Goal: Information Seeking & Learning: Learn about a topic

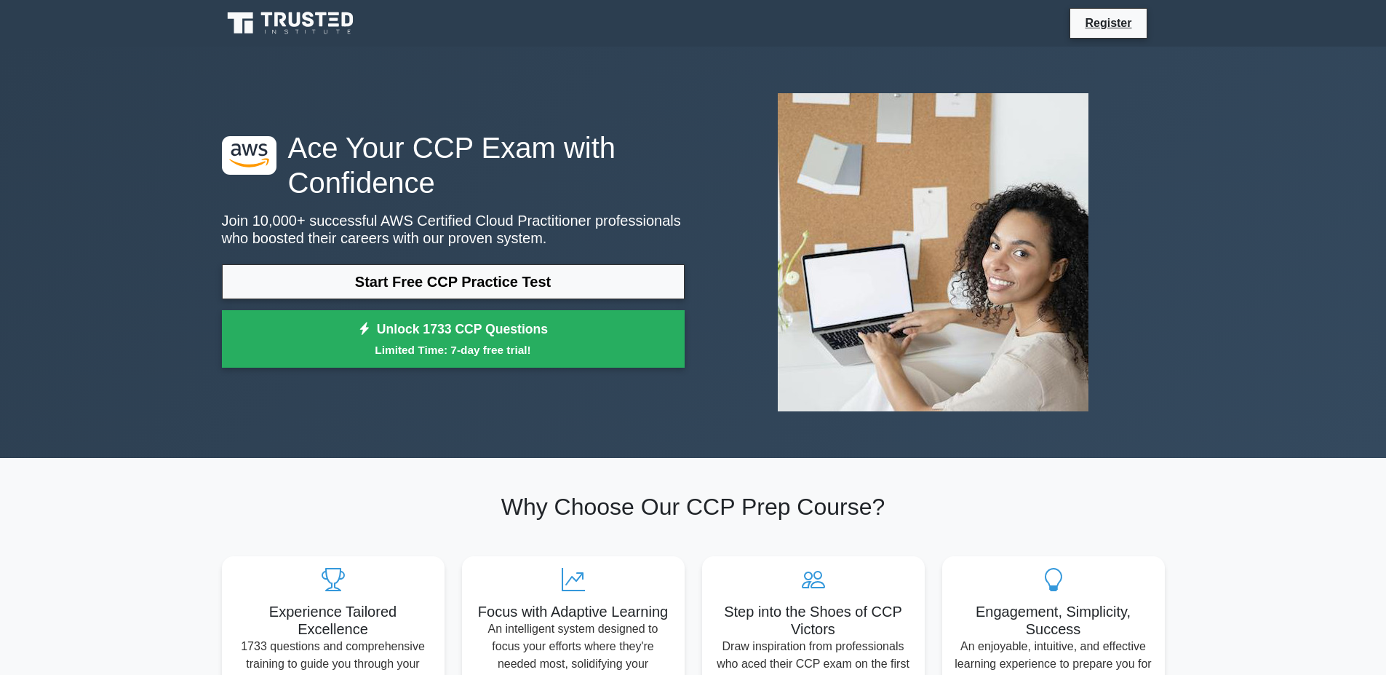
click at [325, 299] on link "Start Free CCP Practice Test" at bounding box center [453, 281] width 463 height 35
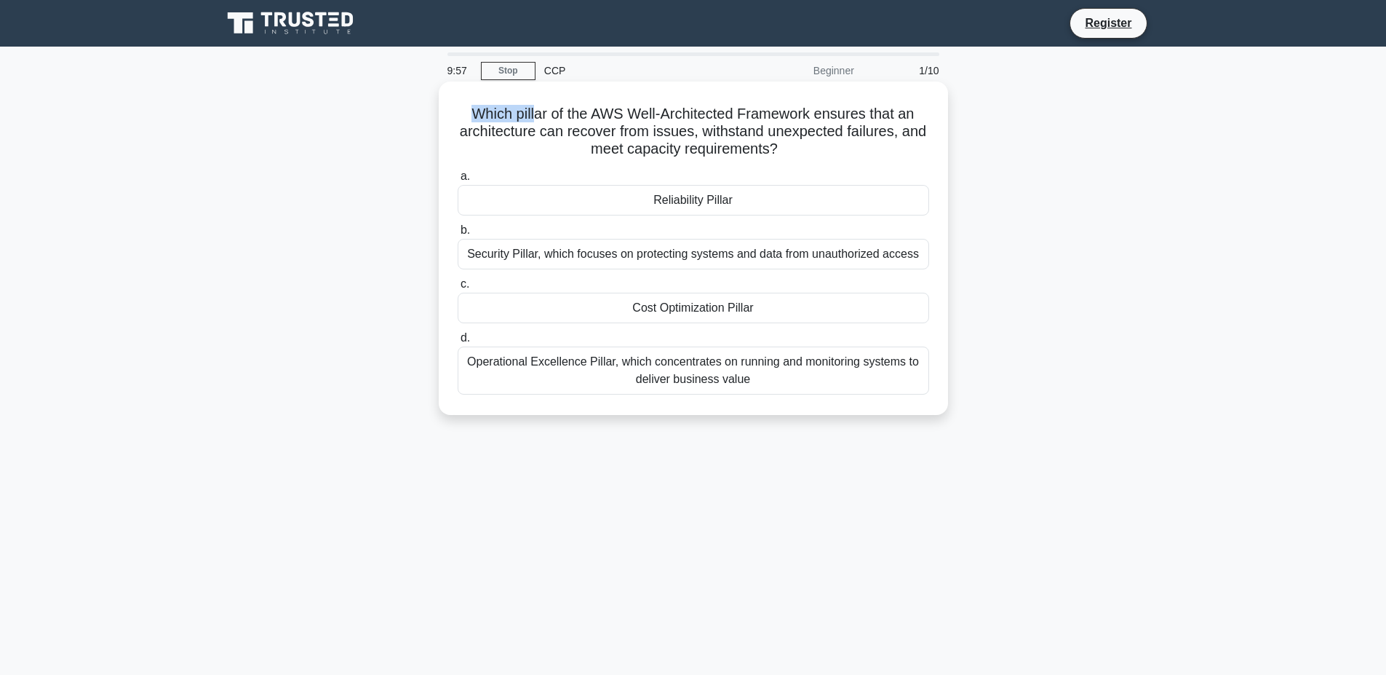
drag, startPoint x: 468, startPoint y: 110, endPoint x: 545, endPoint y: 112, distance: 77.2
click at [545, 112] on h5 "Which pillar of the AWS Well-Architected Framework ensures that an architecture…" at bounding box center [693, 132] width 475 height 54
click at [548, 114] on h5 "Which pillar of the AWS Well-Architected Framework ensures that an architecture…" at bounding box center [693, 132] width 475 height 54
click at [702, 196] on div "Reliability Pillar" at bounding box center [694, 200] width 472 height 31
click at [458, 181] on input "a. Reliability Pillar" at bounding box center [458, 176] width 0 height 9
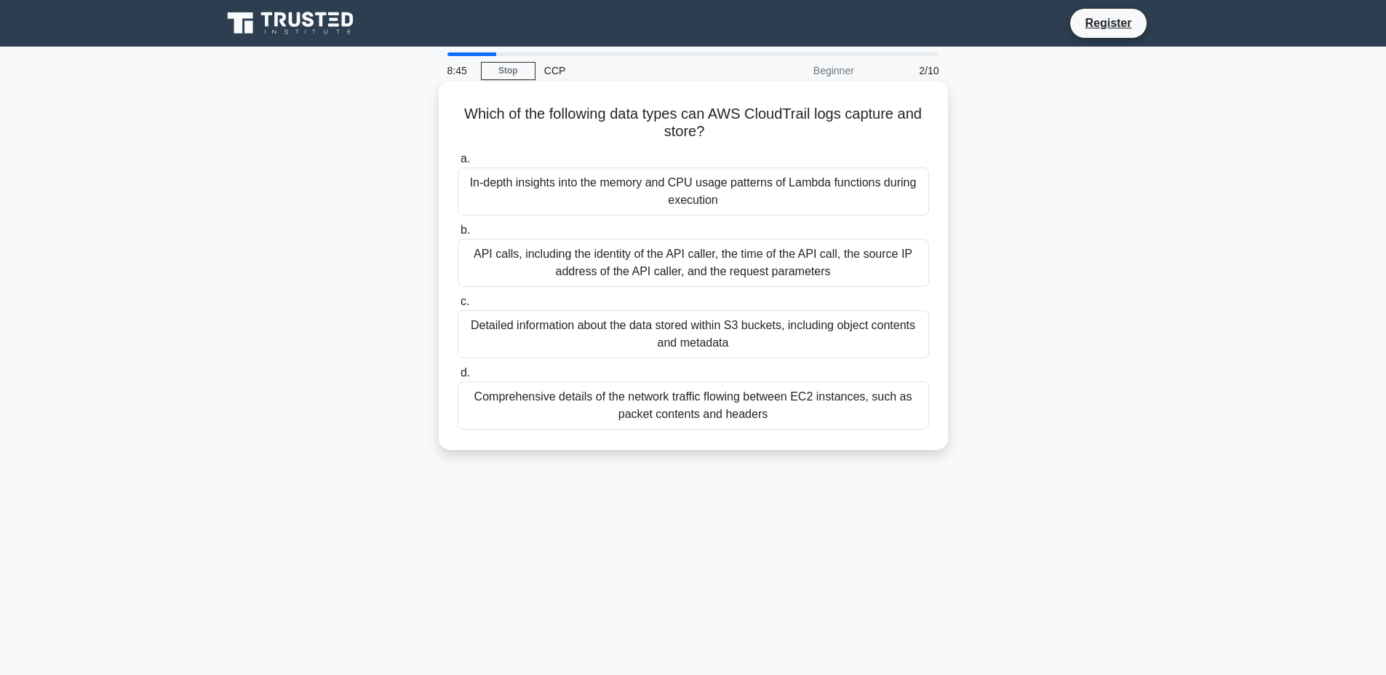
click at [755, 270] on div "API calls, including the identity of the API caller, the time of the API call, …" at bounding box center [694, 263] width 472 height 48
click at [458, 235] on input "b. API calls, including the identity of the API caller, the time of the API cal…" at bounding box center [458, 230] width 0 height 9
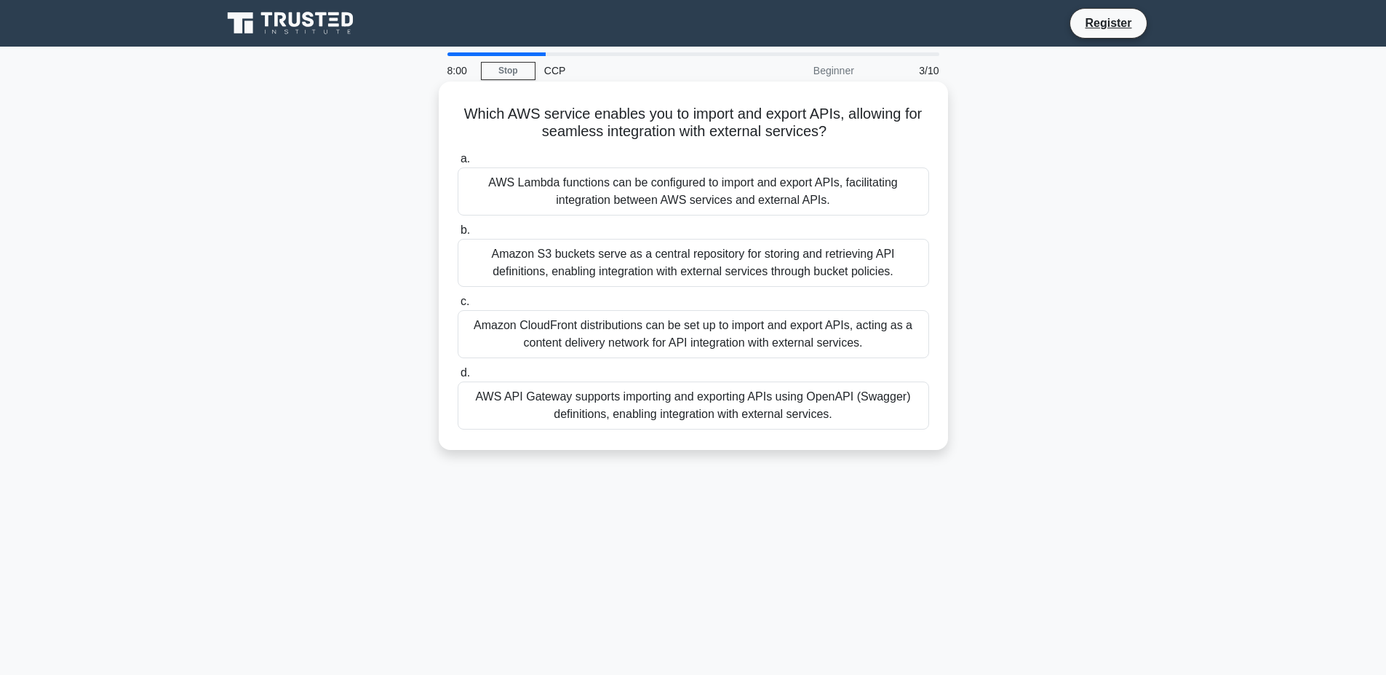
click at [596, 196] on div "AWS Lambda functions can be configured to import and export APIs, facilitating …" at bounding box center [694, 191] width 472 height 48
click at [458, 164] on input "a. AWS Lambda functions can be configured to import and export APIs, facilitati…" at bounding box center [458, 158] width 0 height 9
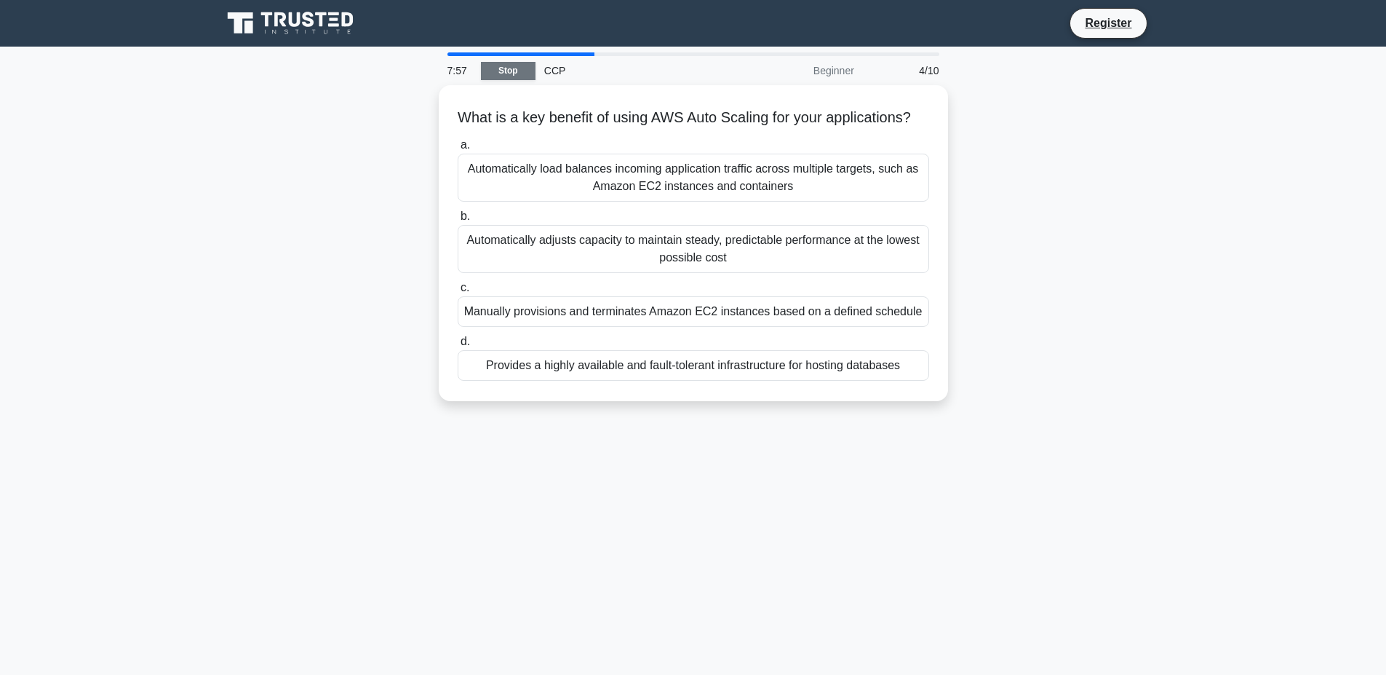
click at [504, 78] on link "Stop" at bounding box center [508, 71] width 55 height 18
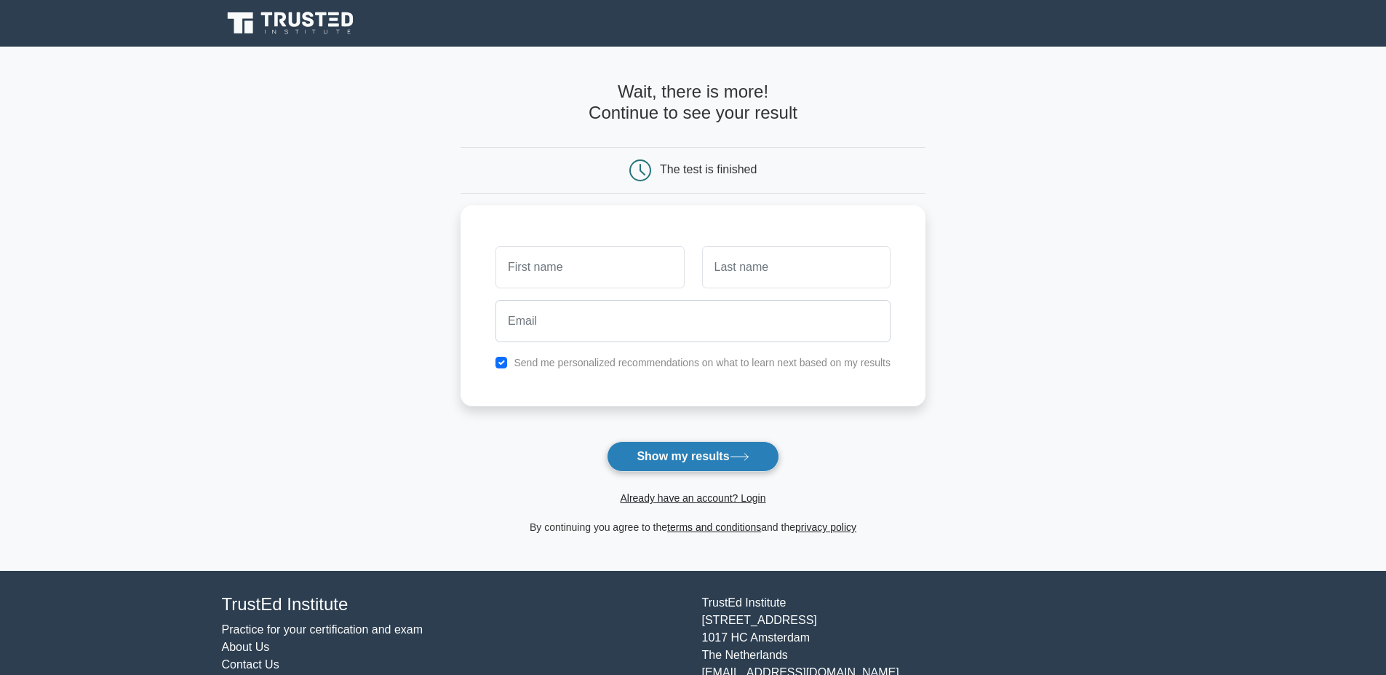
click at [649, 455] on button "Show my results" at bounding box center [693, 456] width 172 height 31
click at [545, 274] on input "text" at bounding box center [590, 263] width 188 height 42
type input "a"
click at [761, 274] on input "text" at bounding box center [796, 263] width 188 height 42
type input "a"
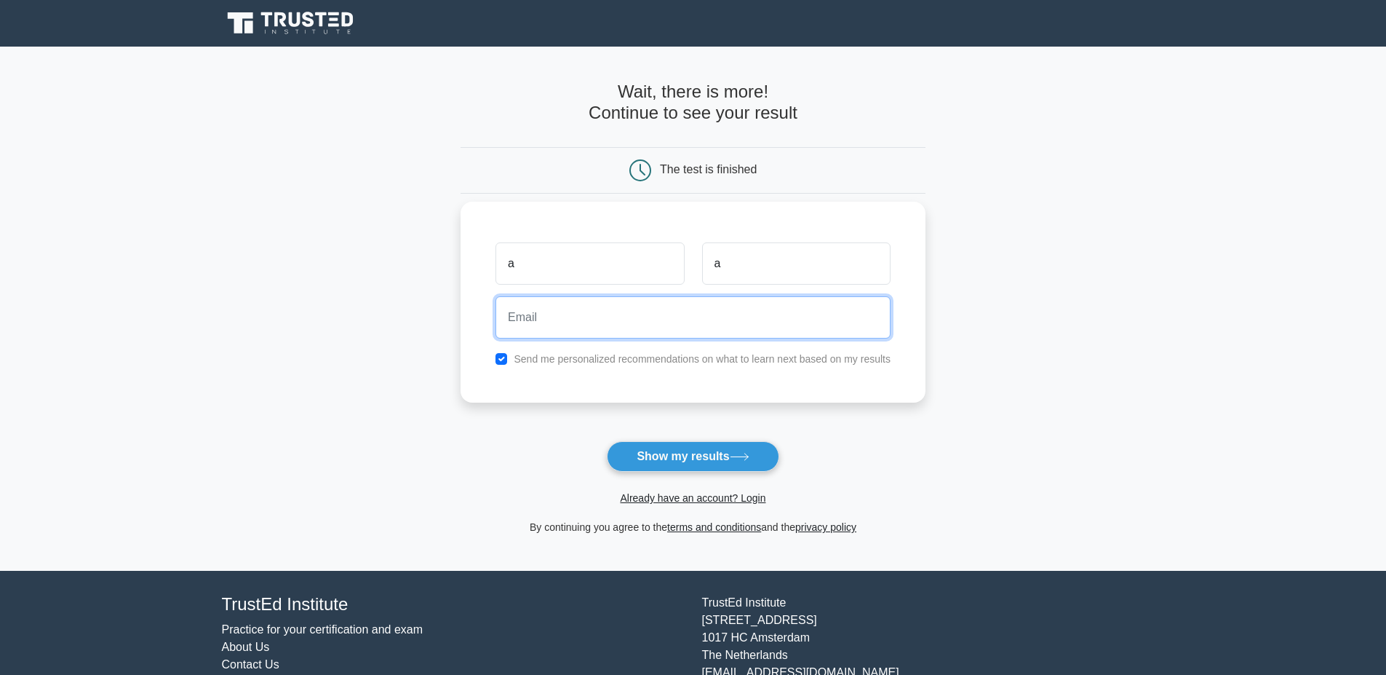
click at [531, 329] on input "email" at bounding box center [693, 317] width 395 height 42
type input "a@[DOMAIN_NAME]"
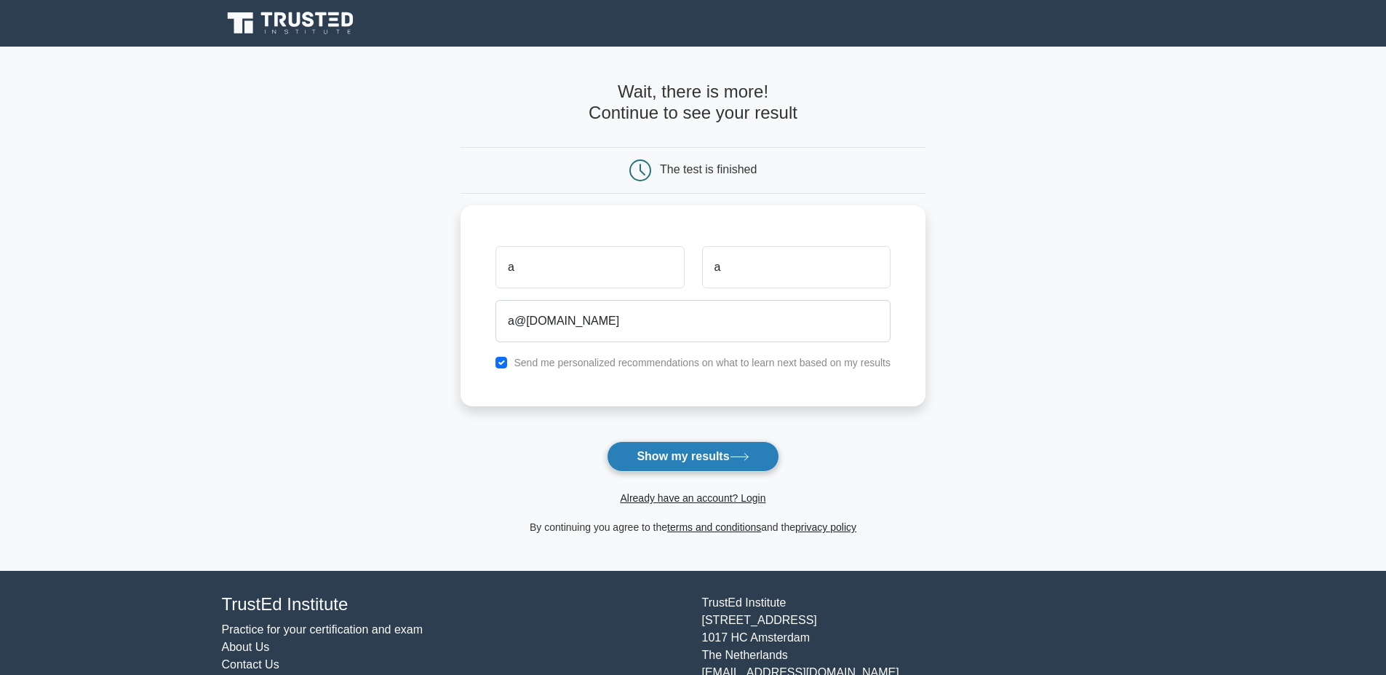
click at [711, 448] on button "Show my results" at bounding box center [693, 456] width 172 height 31
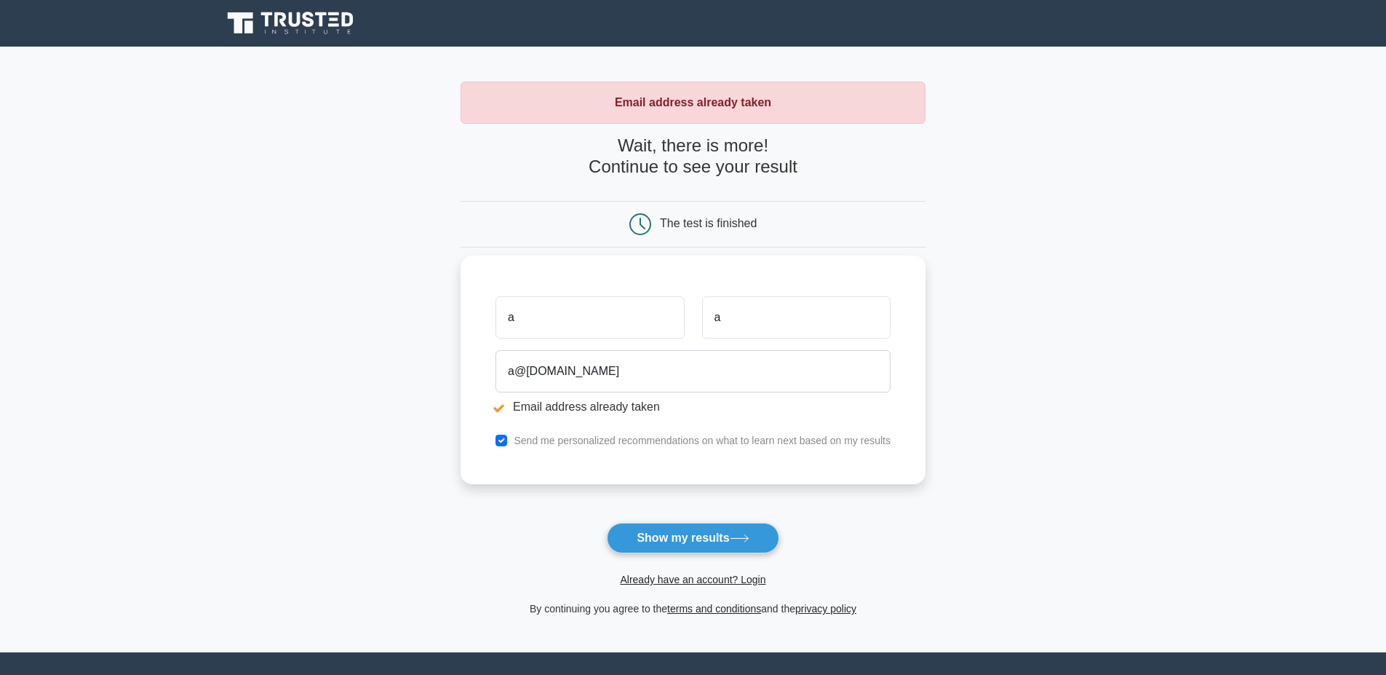
click at [580, 407] on li "Email address already taken" at bounding box center [693, 406] width 395 height 17
click at [589, 333] on input "a" at bounding box center [590, 317] width 188 height 42
drag, startPoint x: 652, startPoint y: 224, endPoint x: 723, endPoint y: 226, distance: 70.6
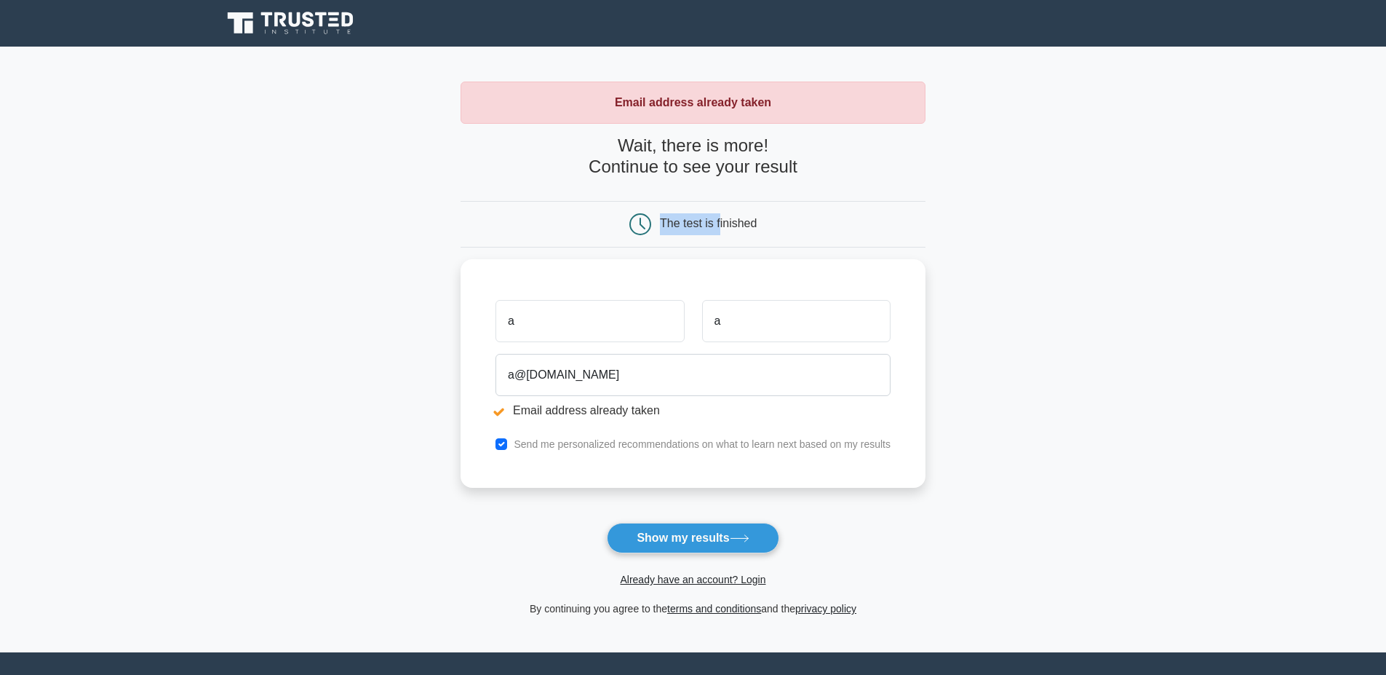
click at [723, 226] on div "The test is finished" at bounding box center [694, 224] width 310 height 22
click at [566, 329] on input "a" at bounding box center [590, 317] width 188 height 42
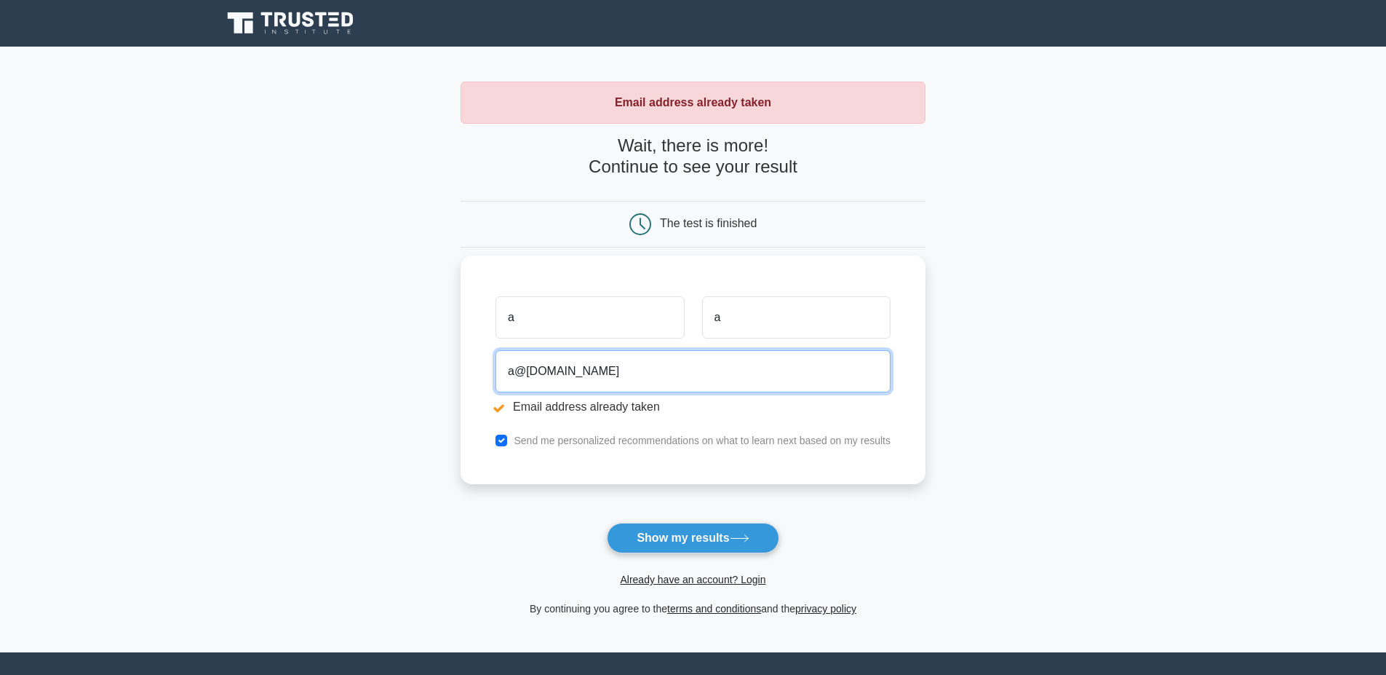
click at [496, 372] on input "a@a.com" at bounding box center [693, 371] width 395 height 42
type input "alm@a.com"
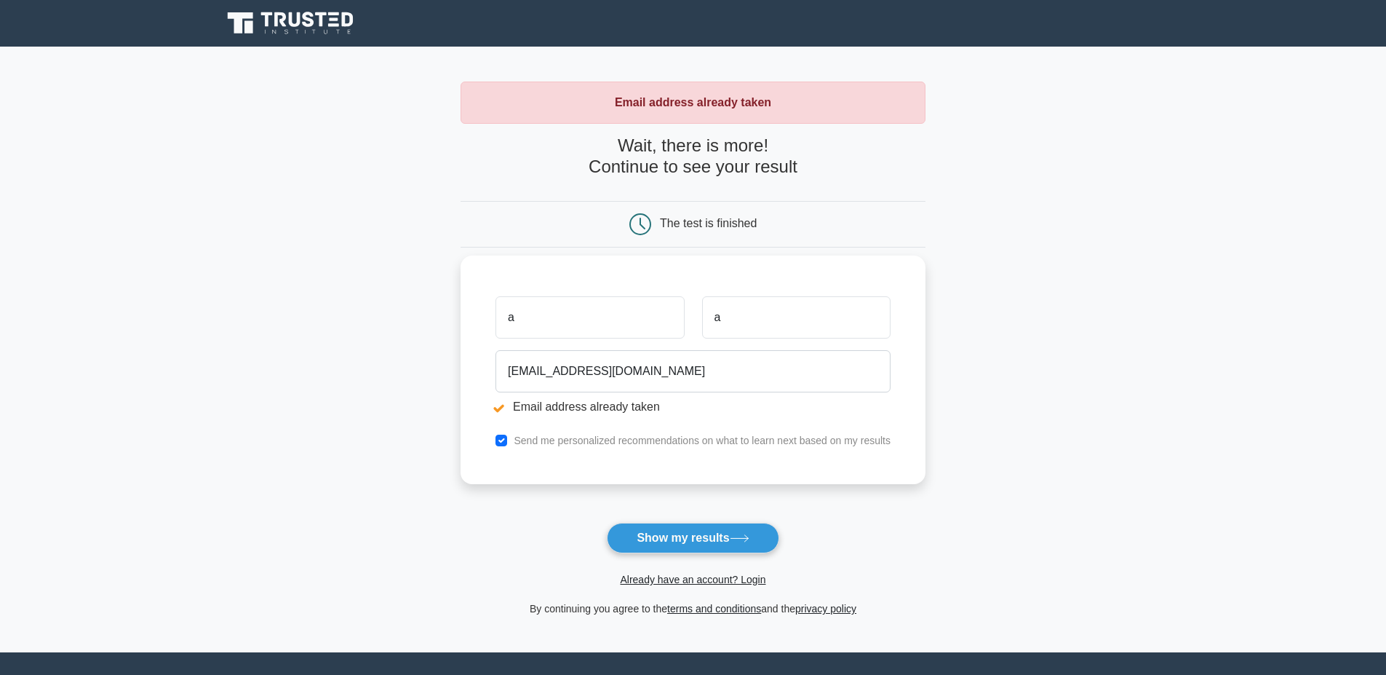
click at [514, 442] on label "Send me personalized recommendations on what to learn next based on my results" at bounding box center [702, 440] width 377 height 12
drag, startPoint x: 475, startPoint y: 444, endPoint x: 478, endPoint y: 453, distance: 9.9
click at [496, 444] on input "checkbox" at bounding box center [502, 440] width 12 height 12
checkbox input "false"
click at [667, 540] on button "Show my results" at bounding box center [693, 538] width 172 height 31
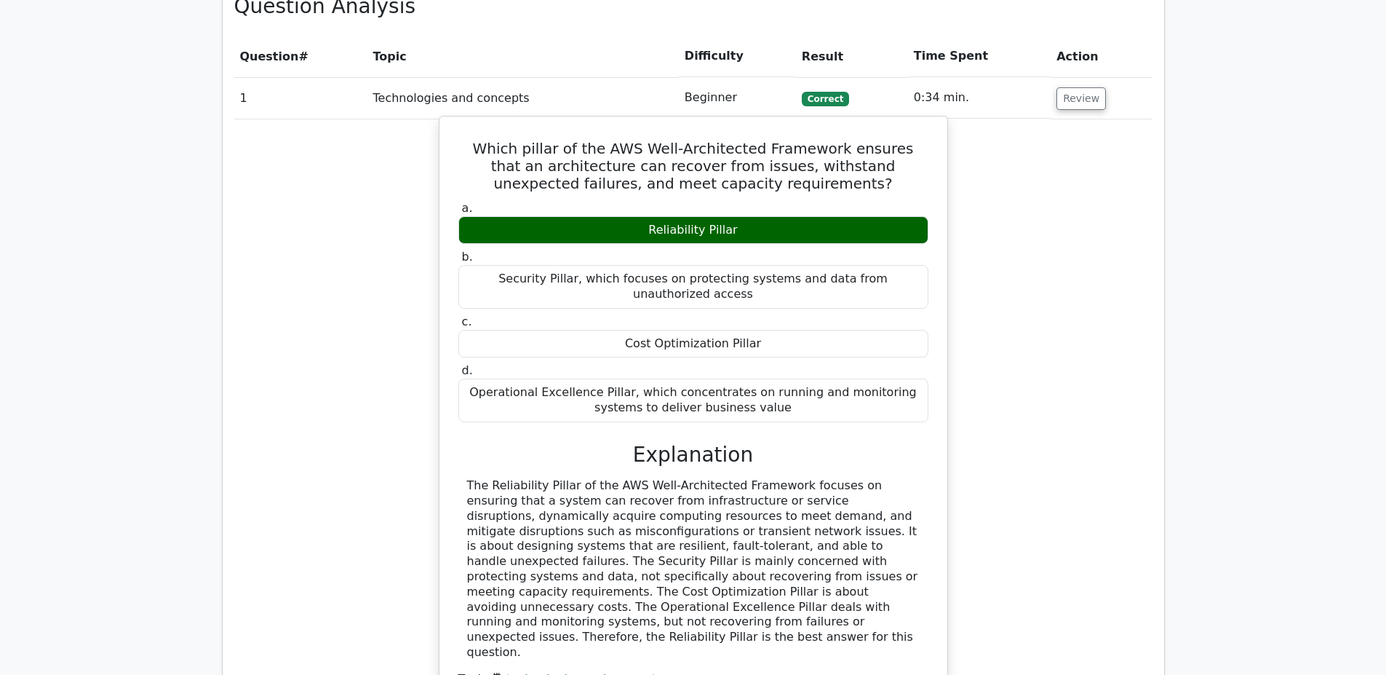
scroll to position [1441, 0]
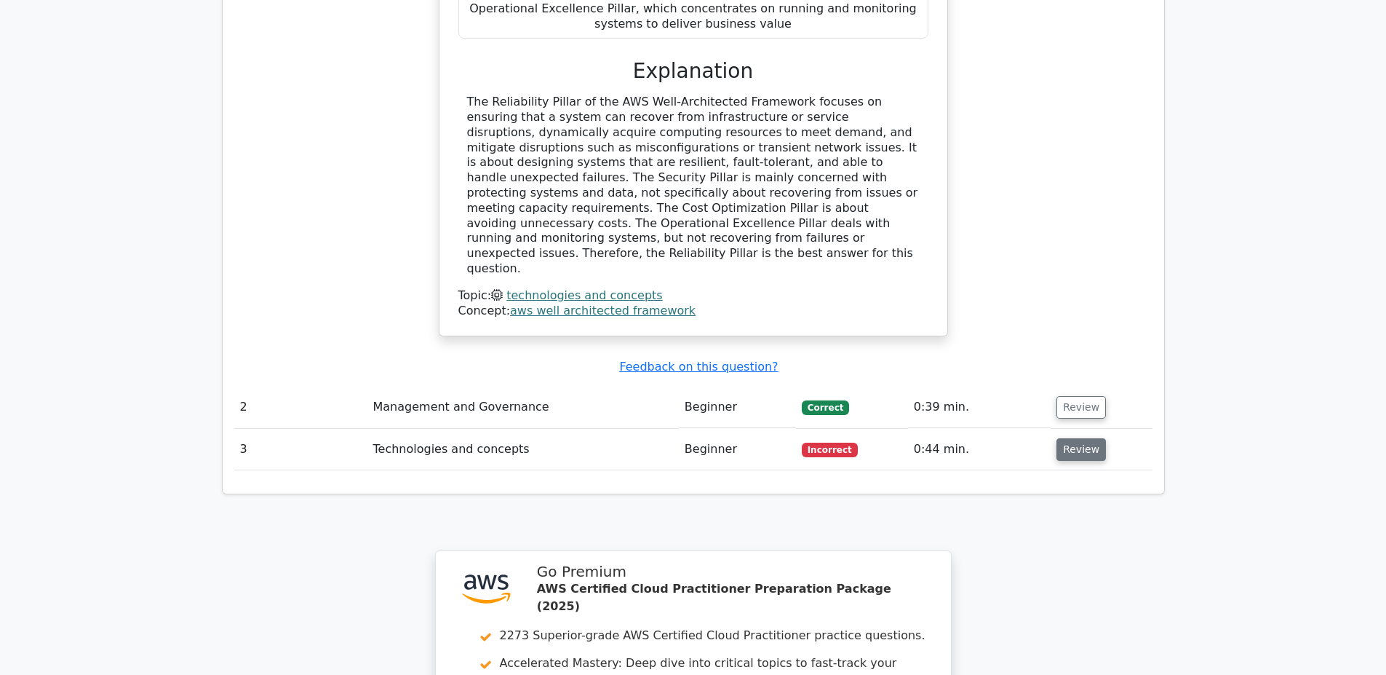
click at [1062, 438] on button "Review" at bounding box center [1081, 449] width 49 height 23
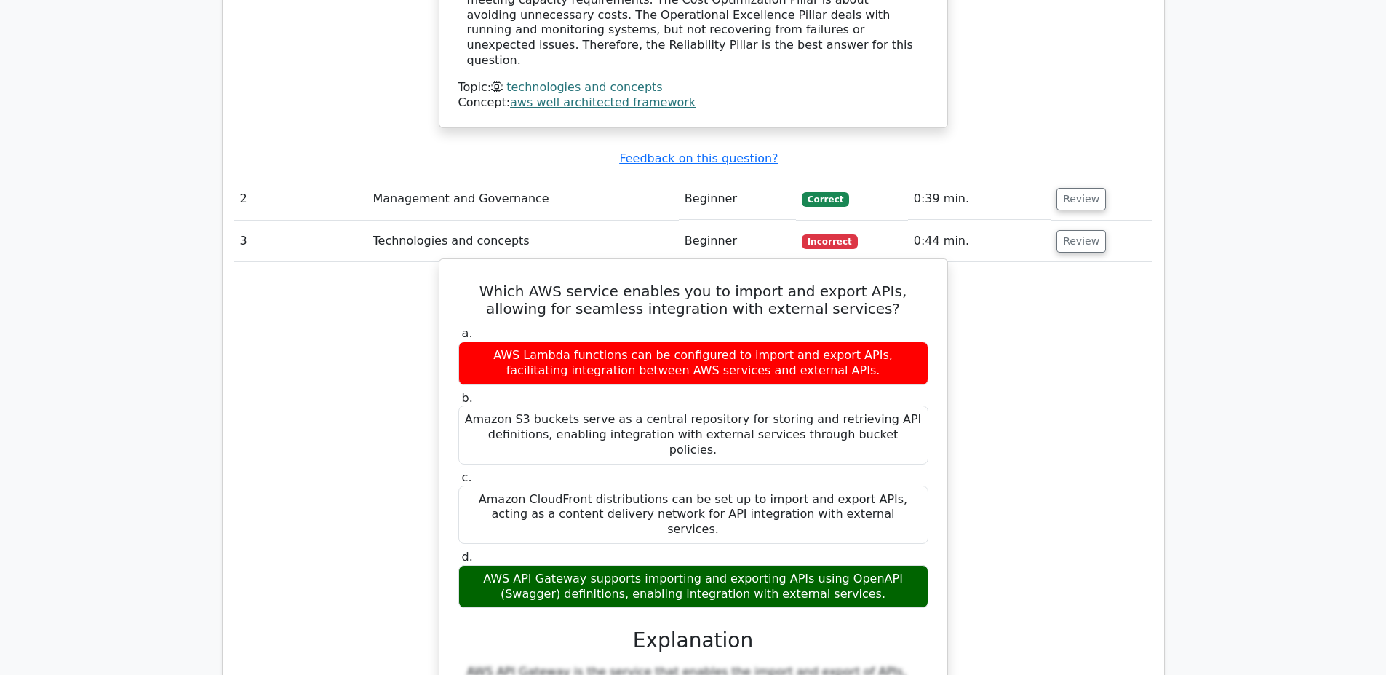
scroll to position [1703, 0]
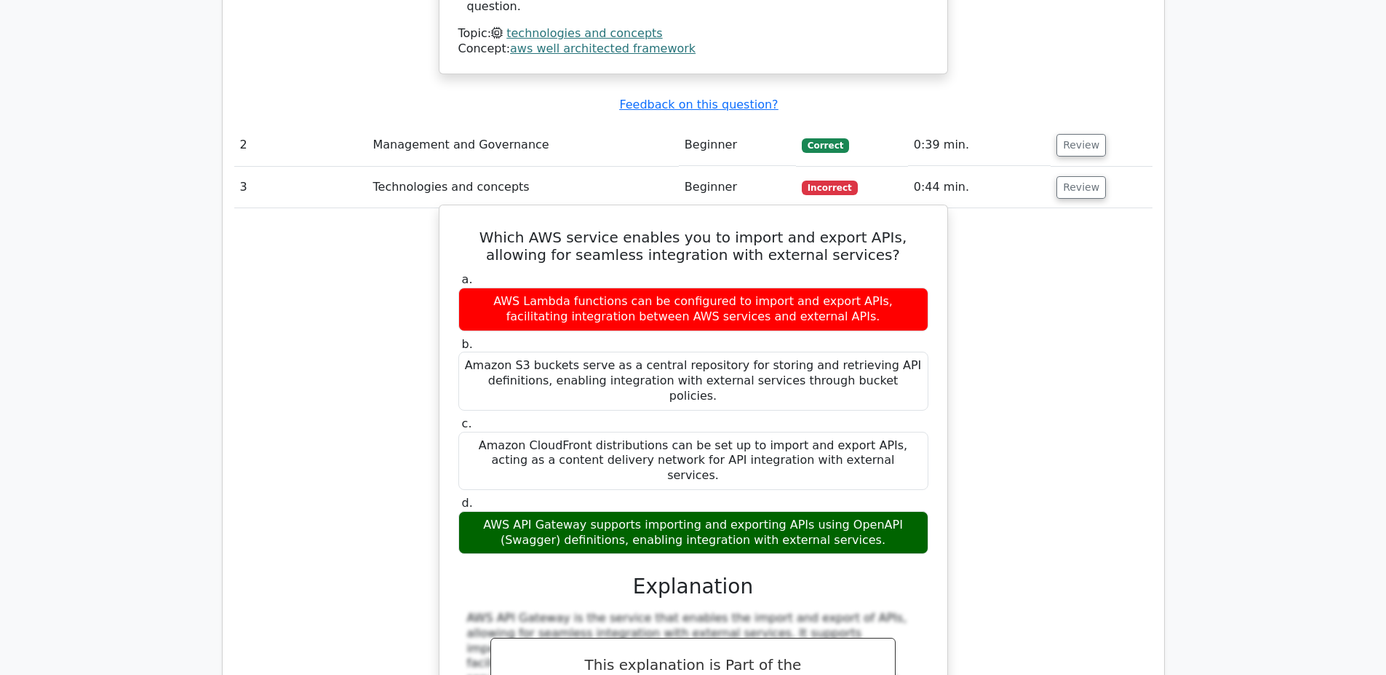
drag, startPoint x: 458, startPoint y: 386, endPoint x: 842, endPoint y: 410, distance: 384.3
click at [842, 511] on div "AWS API Gateway supports importing and exporting APIs using OpenAPI (Swagger) d…" at bounding box center [693, 533] width 470 height 44
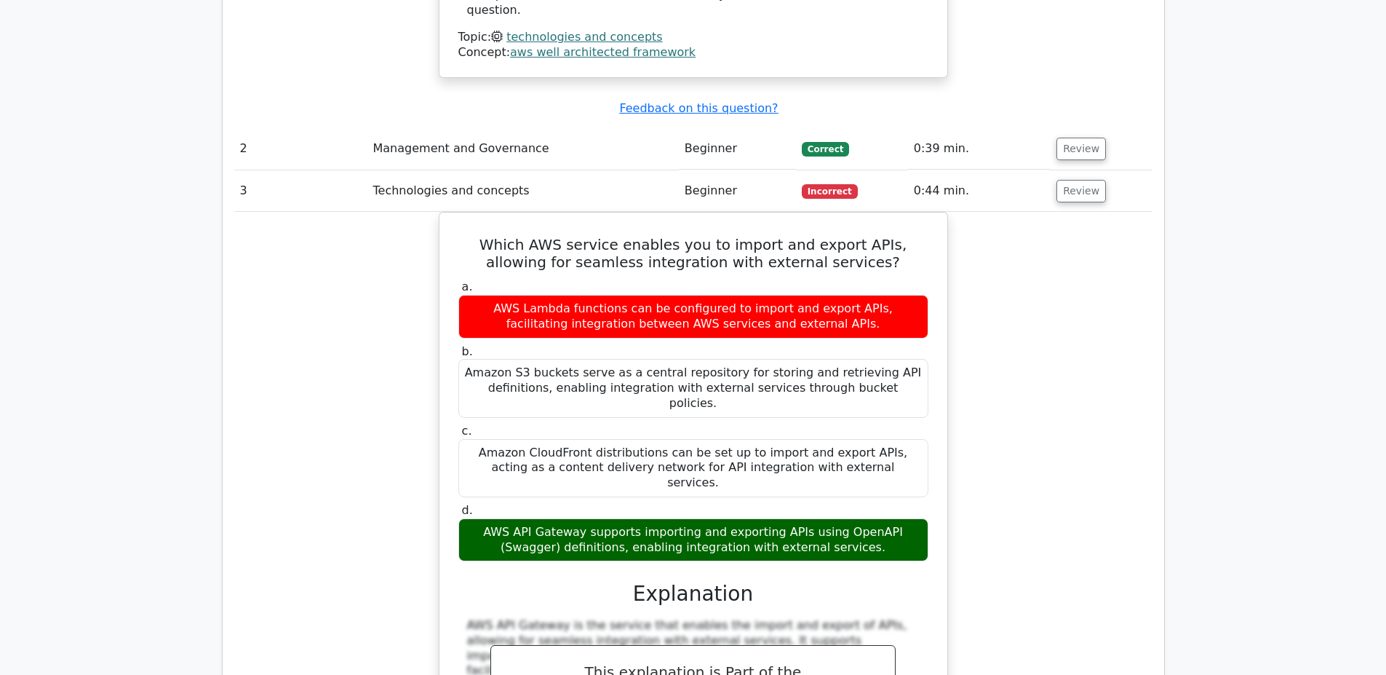
click at [833, 413] on div at bounding box center [833, 413] width 0 height 0
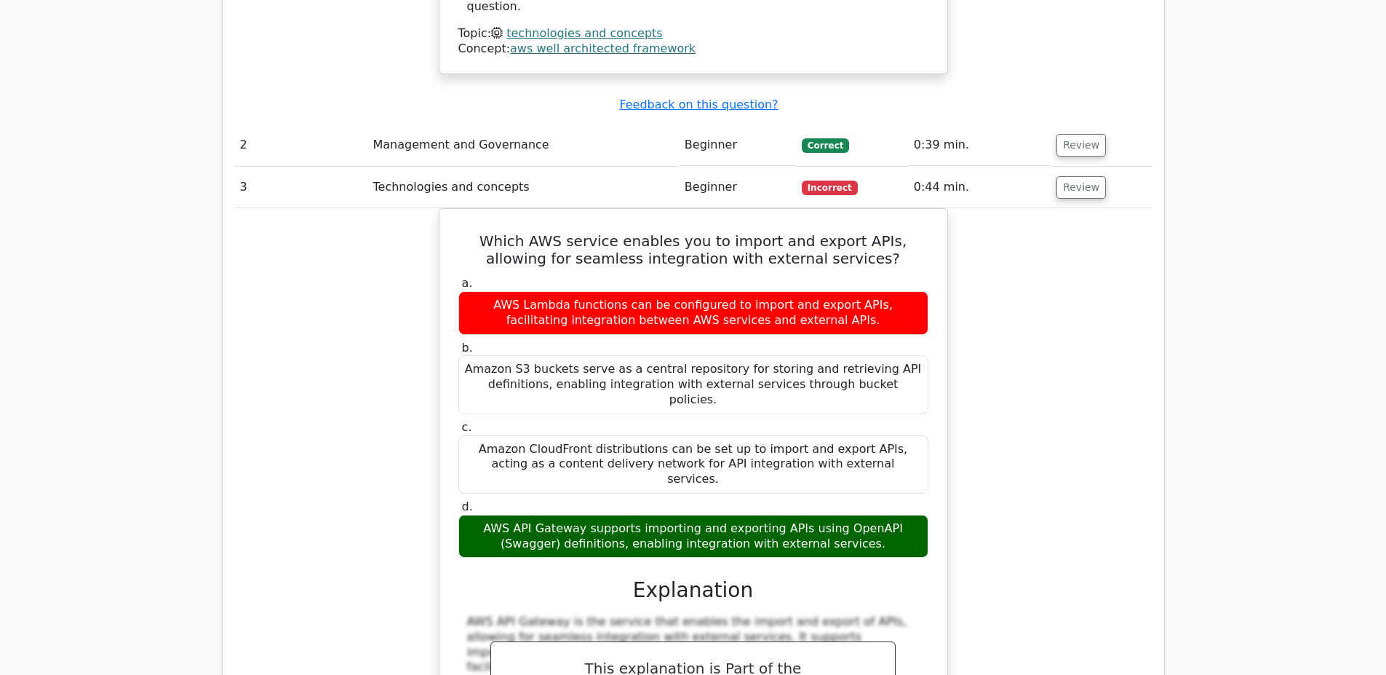
click at [1133, 362] on div "Which AWS service enables you to import and export APIs, allowing for seamless …" at bounding box center [693, 531] width 918 height 646
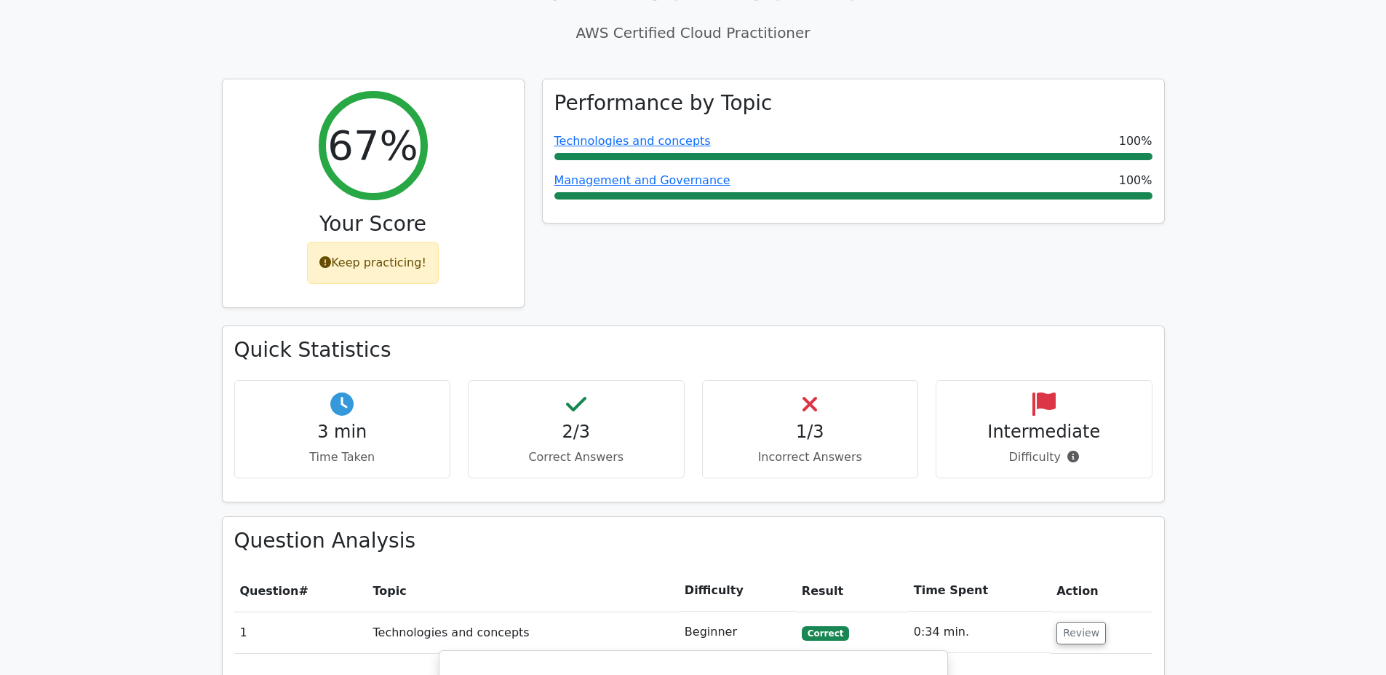
scroll to position [393, 0]
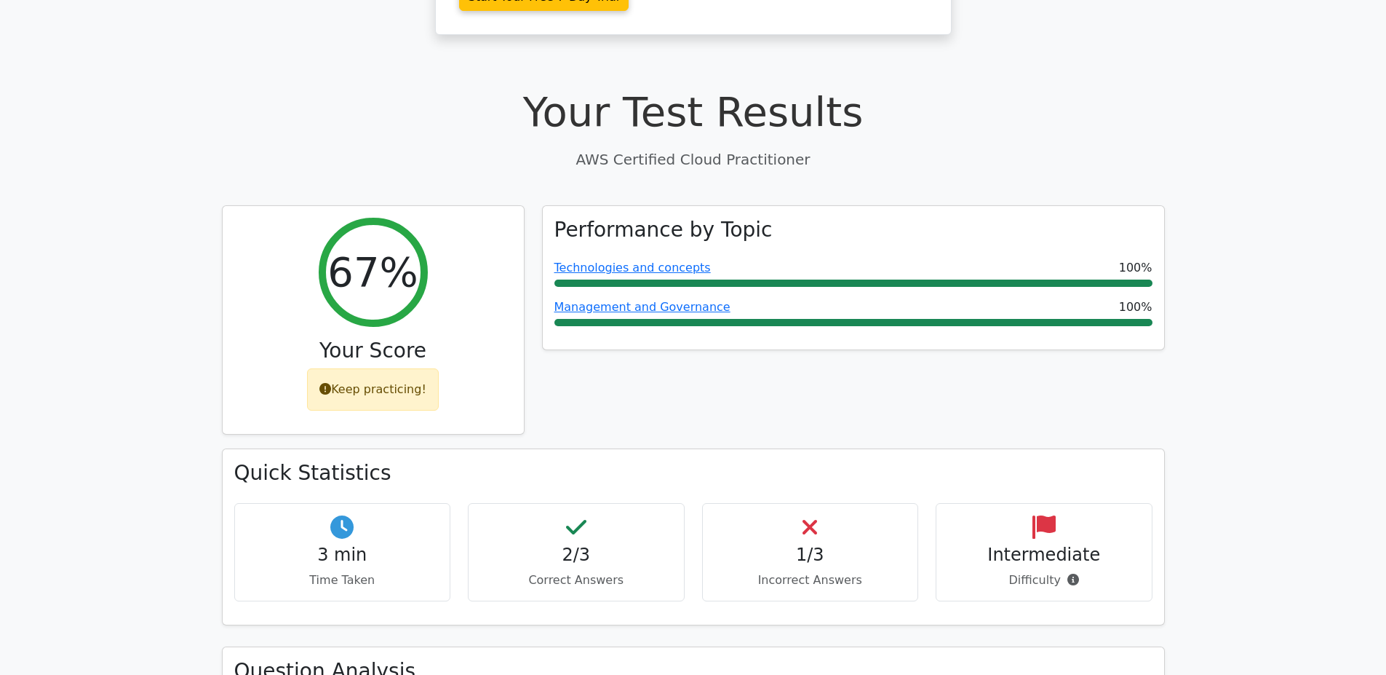
click at [1049, 571] on p "Difficulty" at bounding box center [1044, 579] width 192 height 17
drag, startPoint x: 1049, startPoint y: 523, endPoint x: 400, endPoint y: 438, distance: 654.6
click at [1048, 571] on p "Difficulty" at bounding box center [1044, 579] width 192 height 17
click at [347, 507] on div "3 min Time Taken" at bounding box center [342, 552] width 217 height 98
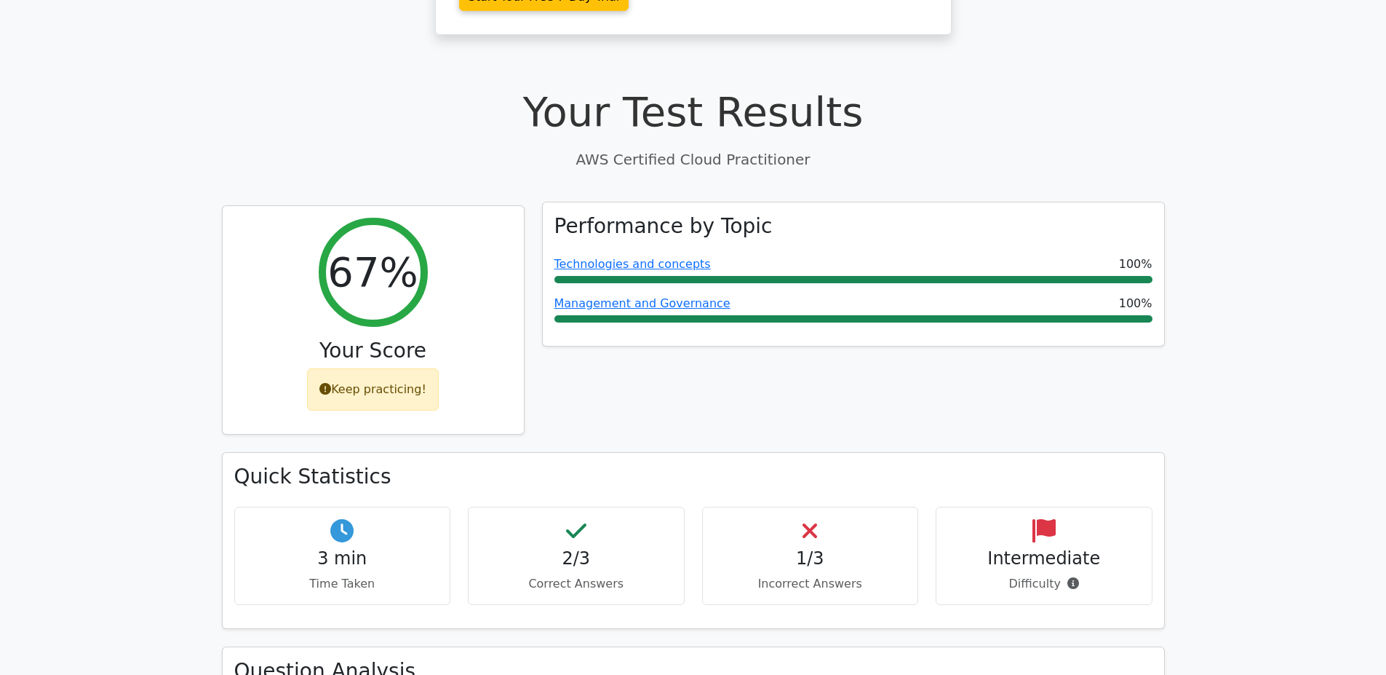
scroll to position [0, 0]
